Goal: Task Accomplishment & Management: Use online tool/utility

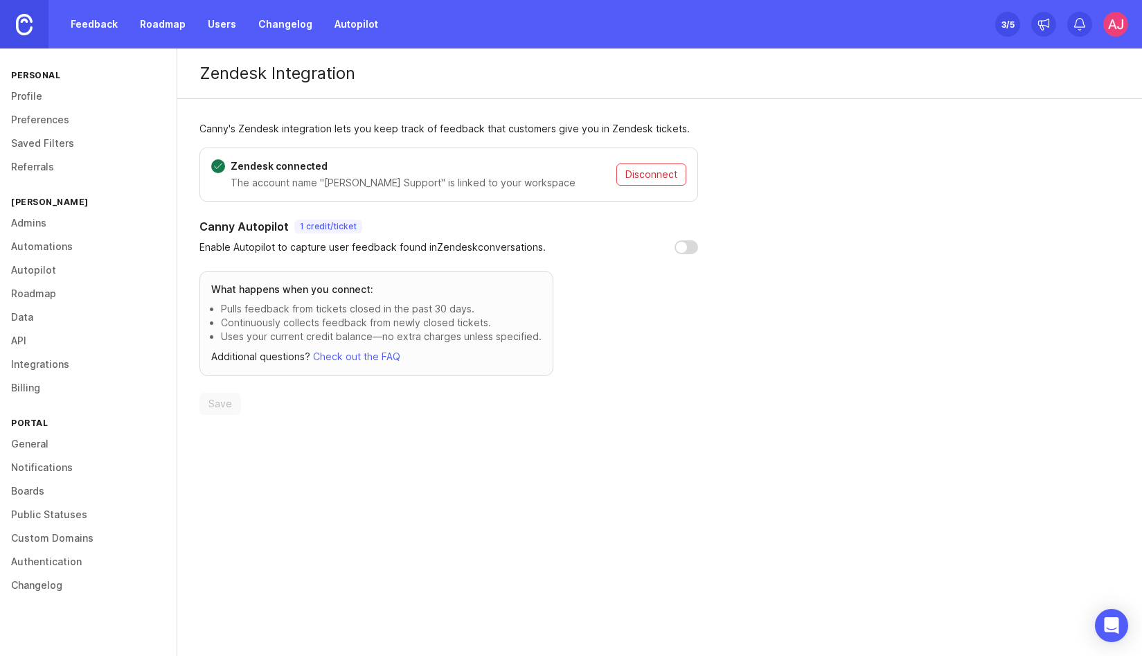
click at [45, 270] on link "Autopilot" at bounding box center [88, 270] width 177 height 24
click at [681, 242] on input "checkbox" at bounding box center [687, 247] width 24 height 14
checkbox input "true"
click at [1106, 616] on div "Open Intercom Messenger" at bounding box center [1112, 625] width 37 height 37
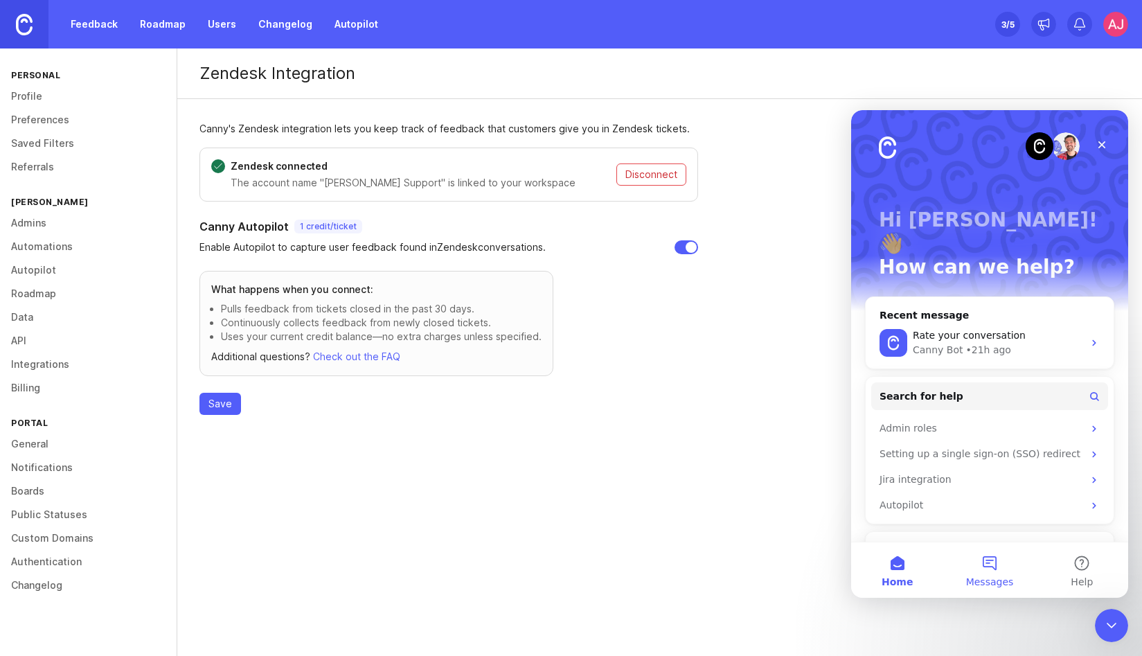
click at [990, 567] on button "Messages" at bounding box center [989, 569] width 92 height 55
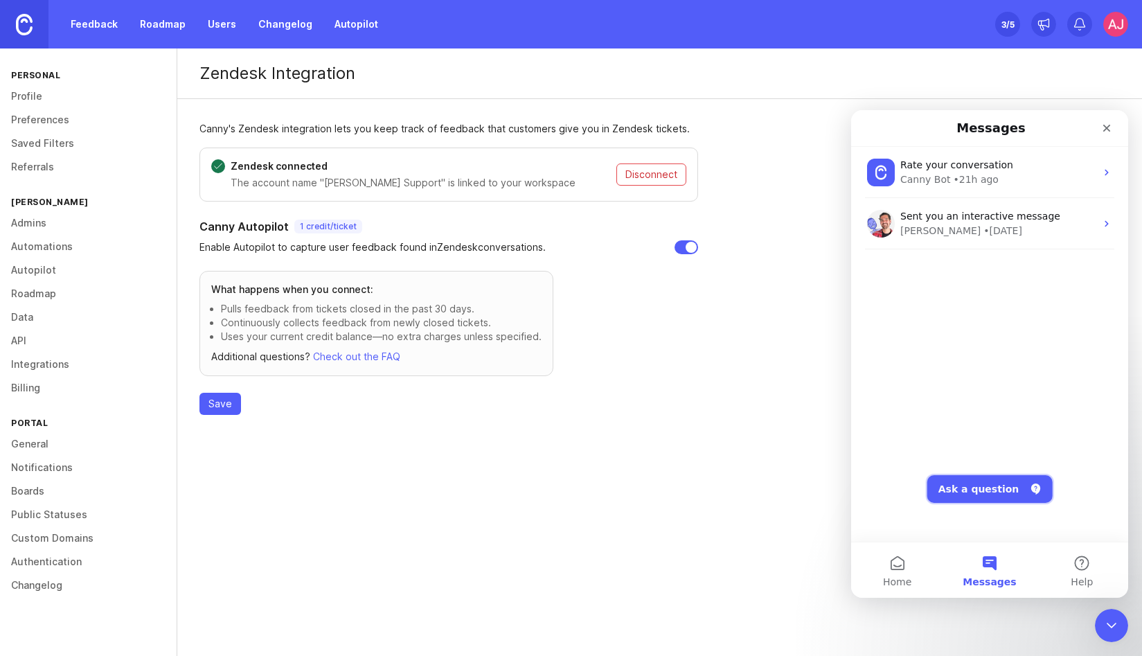
click at [970, 481] on button "Ask a question" at bounding box center [989, 489] width 125 height 28
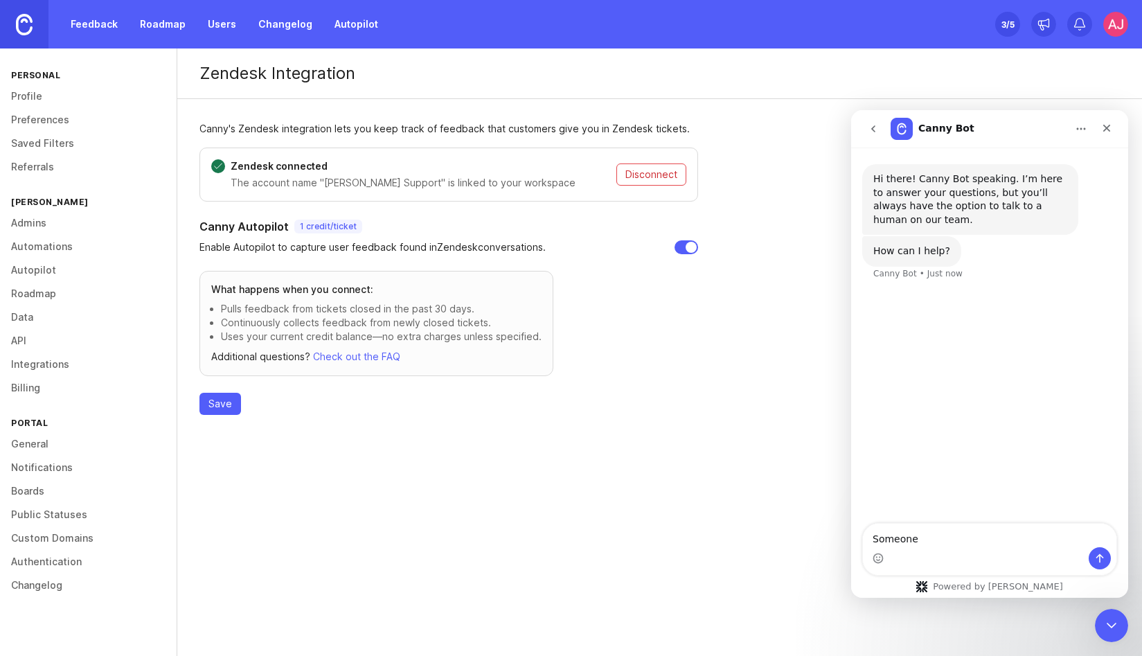
type textarea "Someone t"
type textarea "HI there"
type textarea "Hi there, I know your pricing is based on "tracked users" so can you clarify wh…"
click at [213, 404] on span "Save" at bounding box center [220, 404] width 24 height 14
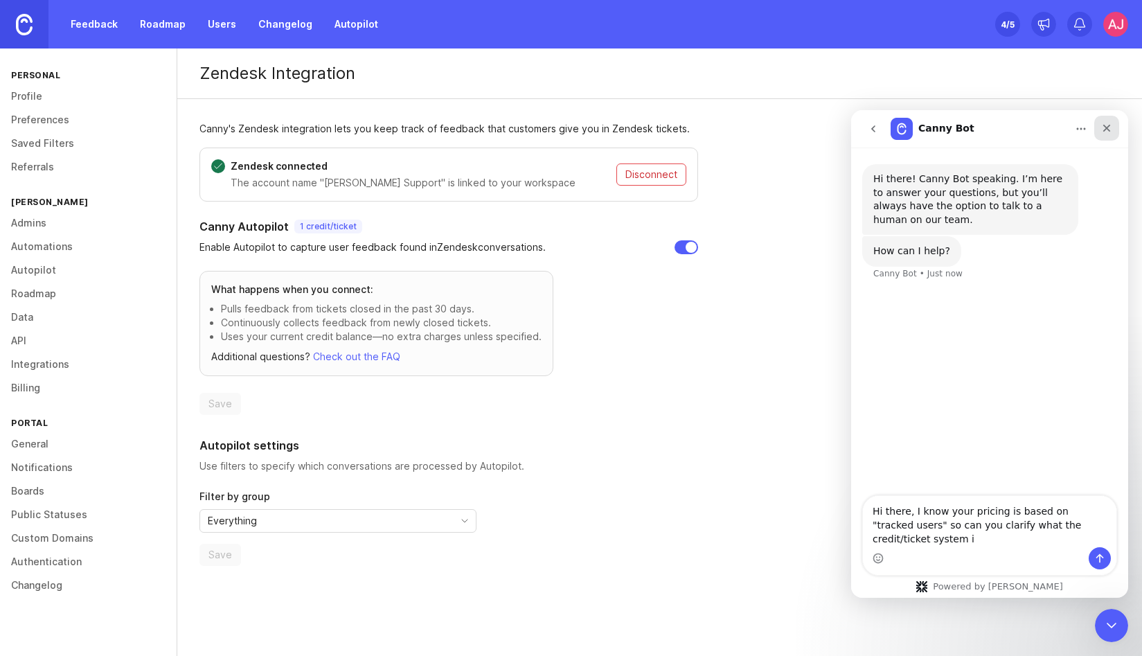
click at [1103, 126] on icon "Close" at bounding box center [1106, 128] width 11 height 11
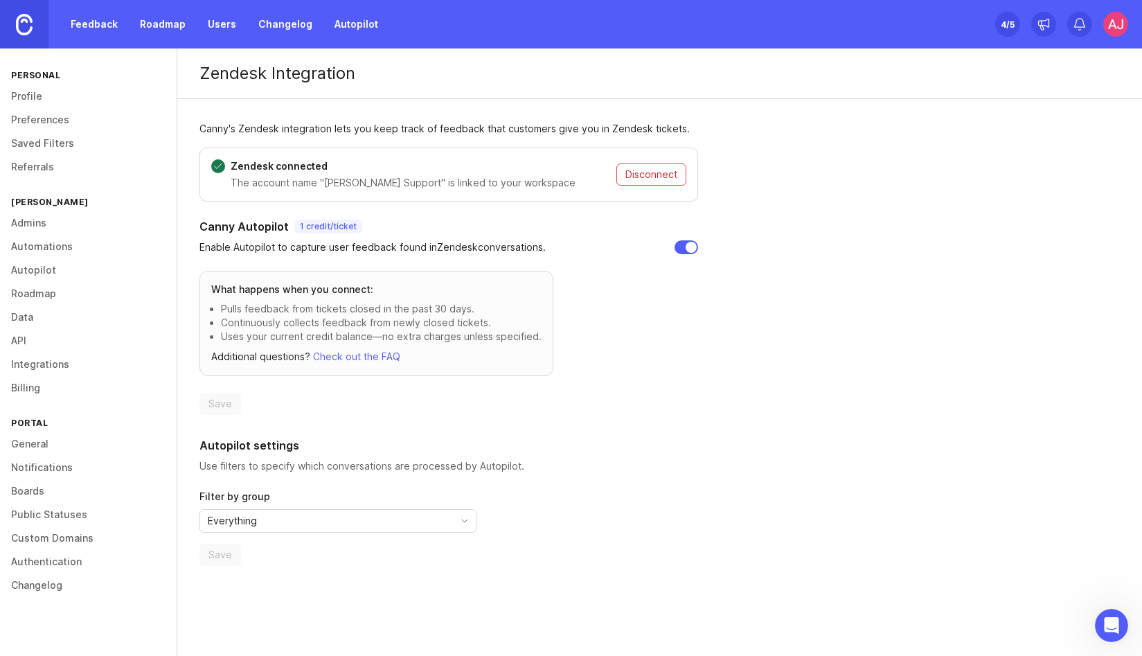
click at [461, 517] on icon "toggle icon" at bounding box center [465, 520] width 22 height 11
click at [674, 418] on div "Zendesk connected The account name "Brij Support" is linked to your workspace D…" at bounding box center [448, 357] width 499 height 418
click at [467, 521] on icon "toggle icon" at bounding box center [465, 520] width 22 height 11
click at [598, 502] on div "Autopilot settings Use filters to specify which conversations are processed by …" at bounding box center [448, 501] width 499 height 129
click at [391, 519] on div "Everything" at bounding box center [326, 521] width 253 height 22
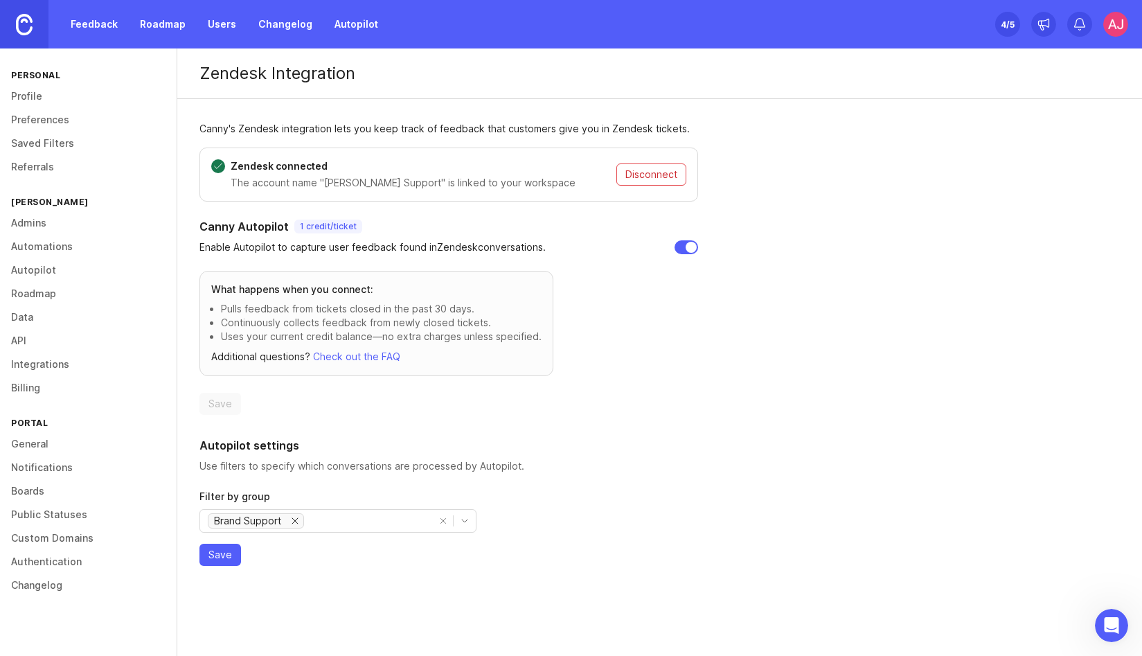
click at [296, 522] on icon "remove Brand Support" at bounding box center [294, 520] width 11 height 11
click at [103, 21] on link "Feedback" at bounding box center [94, 24] width 64 height 25
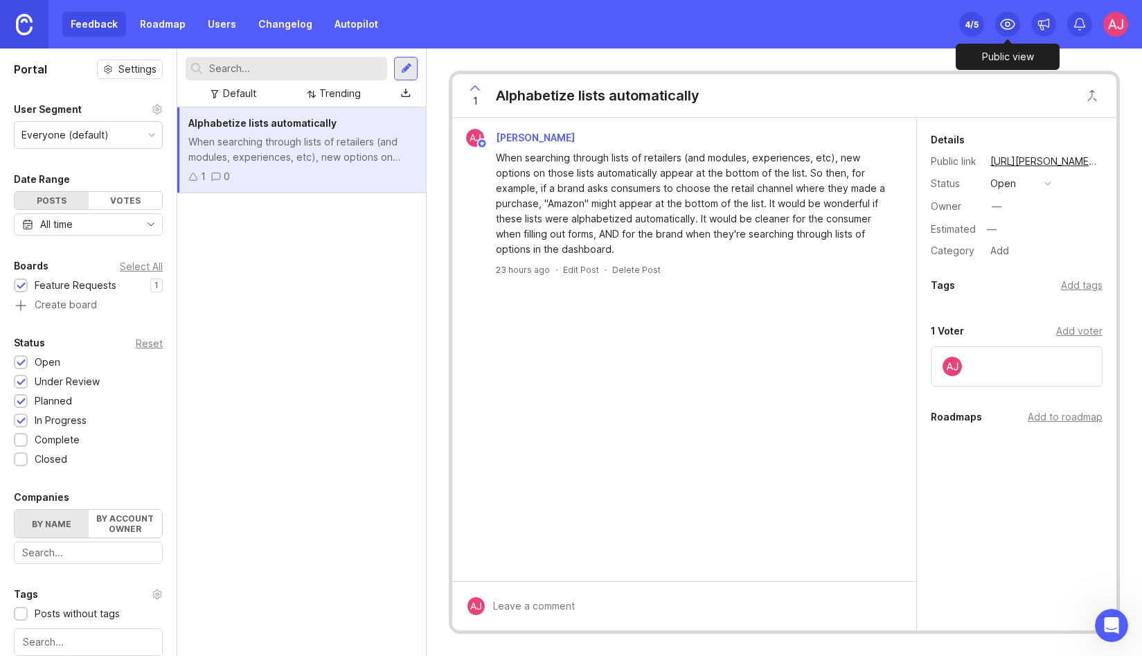
click at [1006, 26] on icon at bounding box center [1007, 24] width 17 height 17
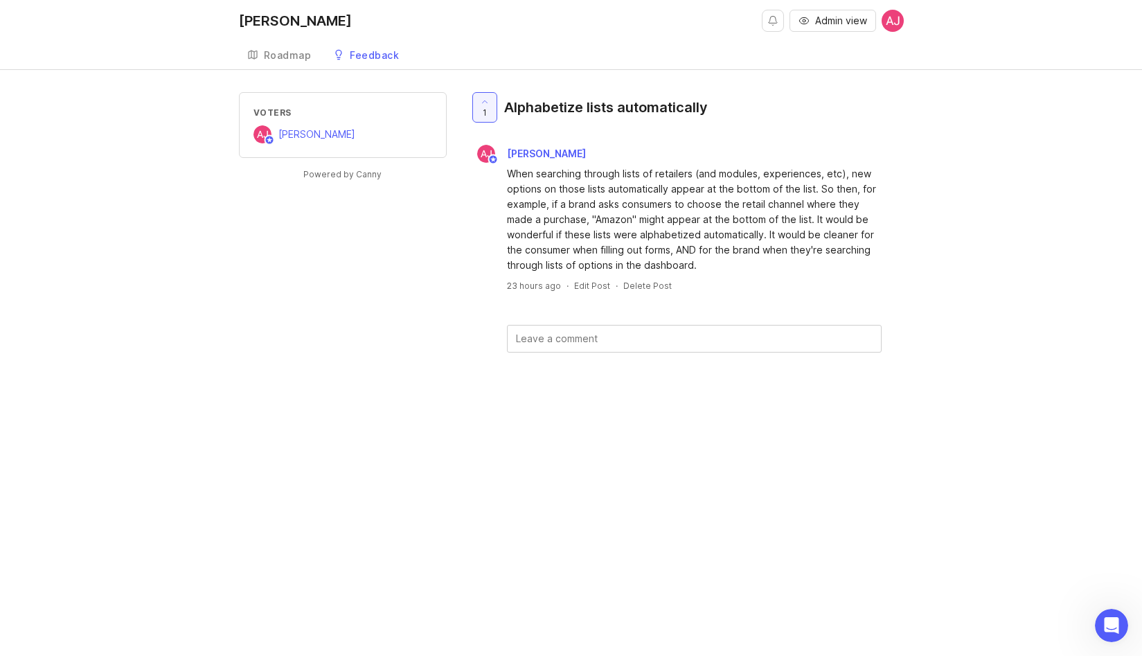
click at [391, 62] on link "Feedback" at bounding box center [366, 56] width 82 height 28
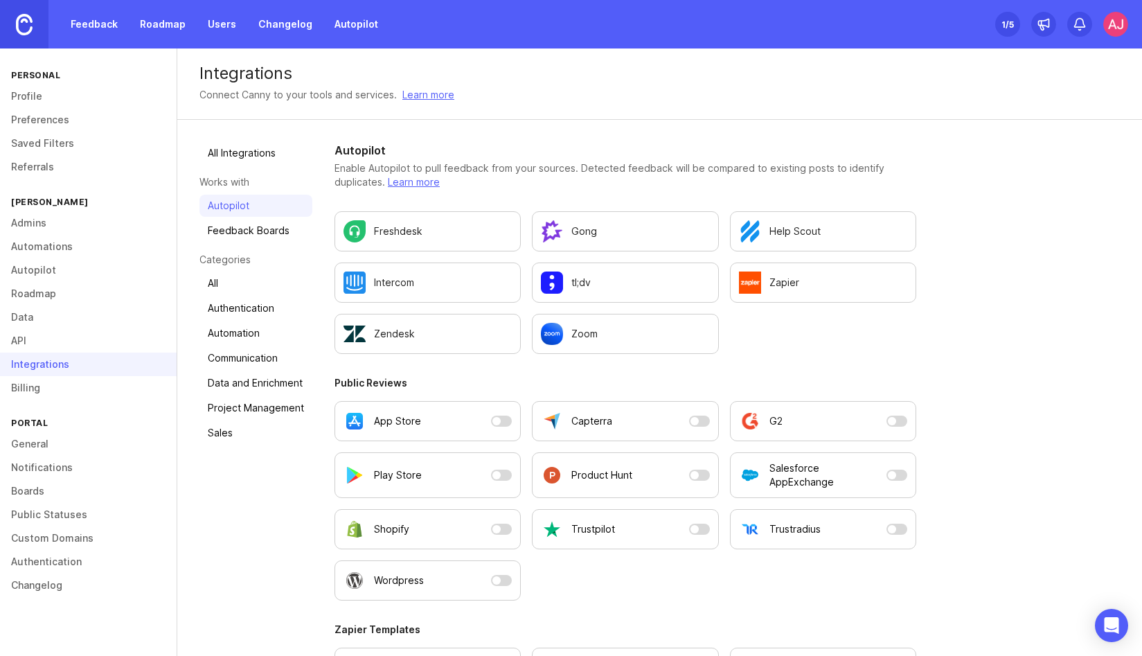
click at [893, 418] on button "G2" at bounding box center [823, 421] width 186 height 40
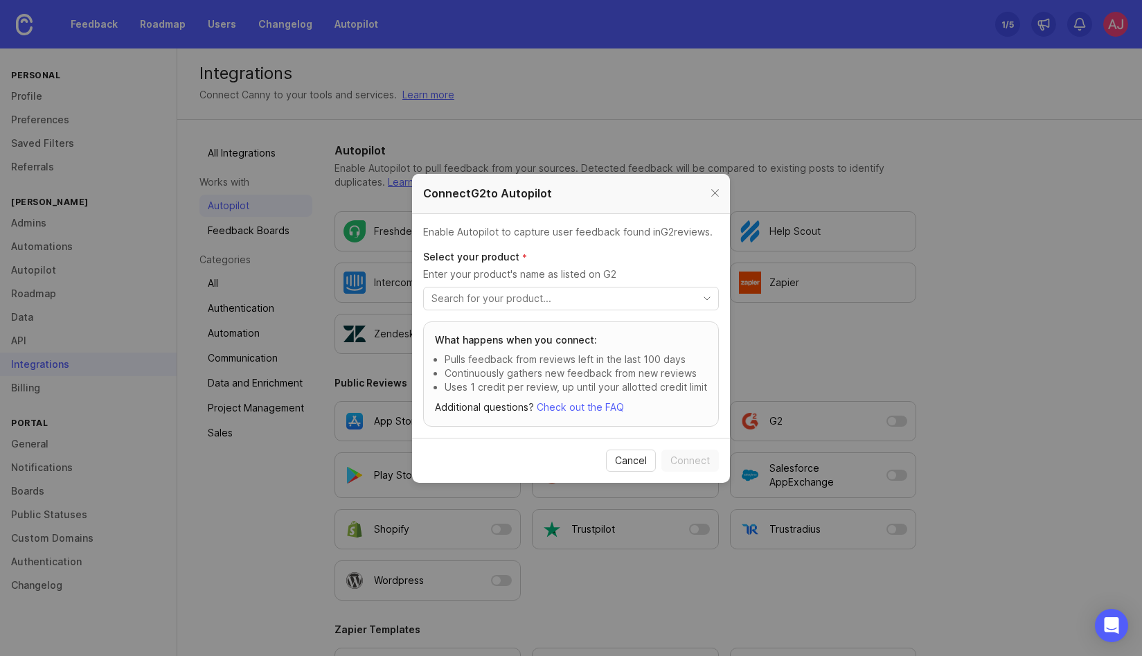
click at [666, 301] on input "toggle menu" at bounding box center [562, 298] width 263 height 15
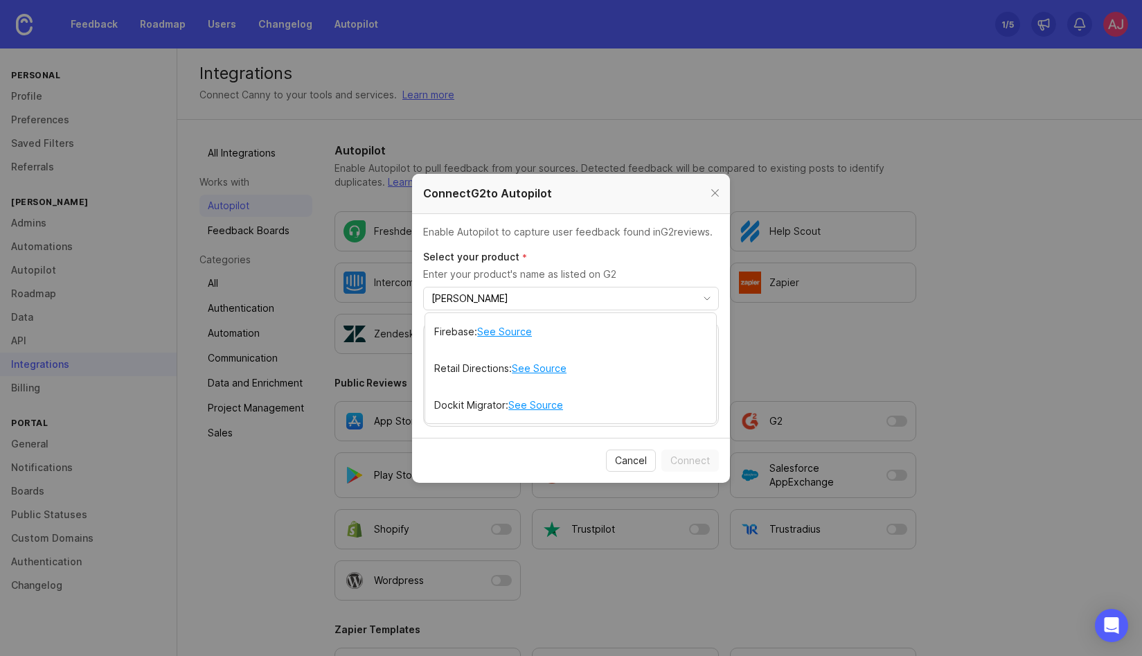
type input "[PERSON_NAME]"
click at [632, 462] on span "Cancel" at bounding box center [631, 461] width 32 height 14
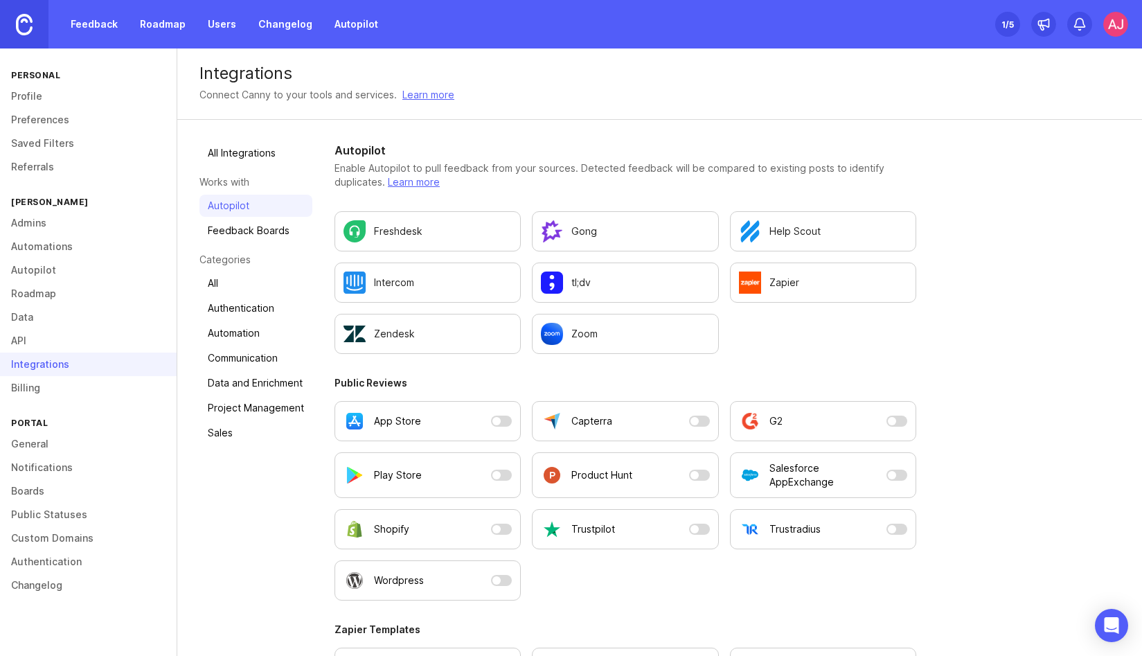
click at [638, 332] on div "Zoom" at bounding box center [625, 334] width 168 height 22
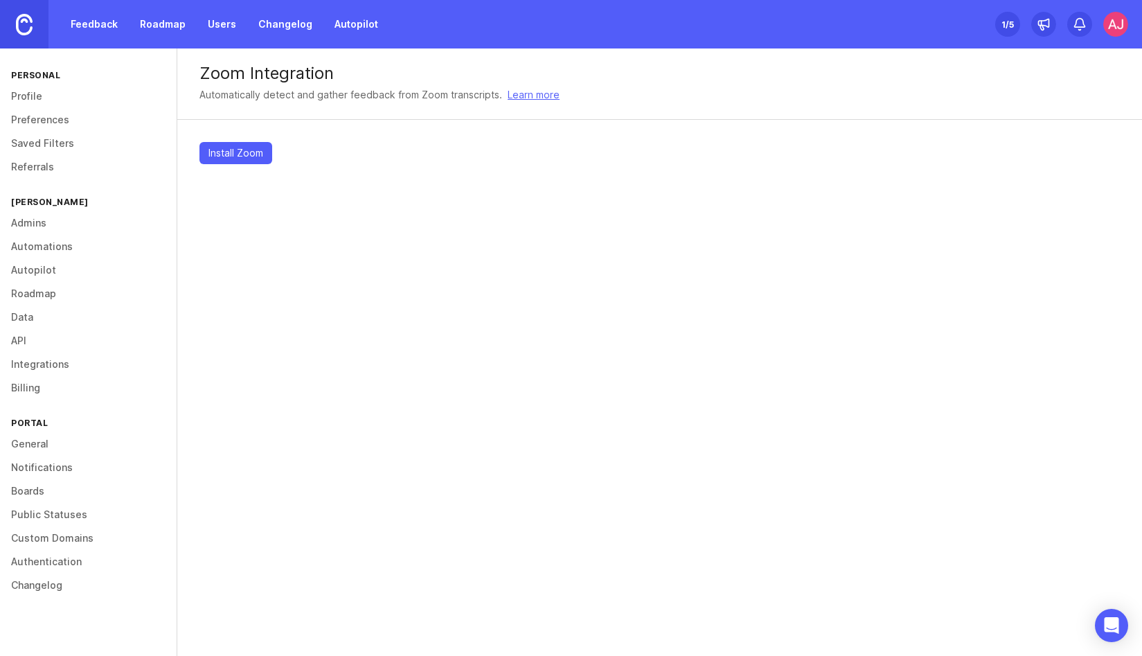
click at [243, 147] on span "Install Zoom" at bounding box center [235, 153] width 55 height 14
